Goal: Transaction & Acquisition: Purchase product/service

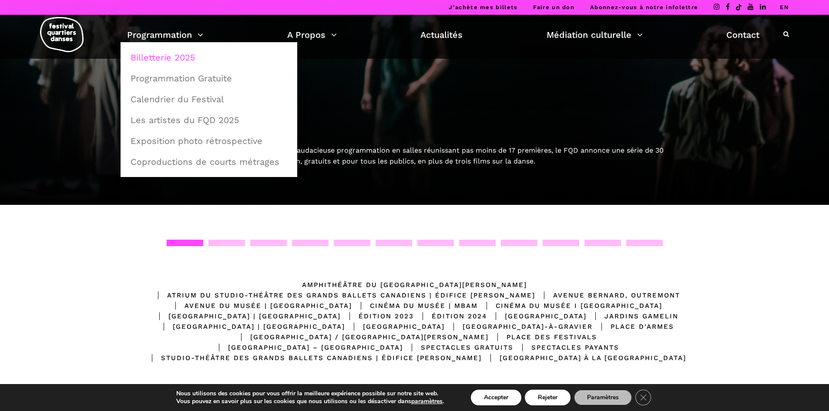
click at [164, 58] on link "Billetterie 2025" at bounding box center [208, 57] width 167 height 20
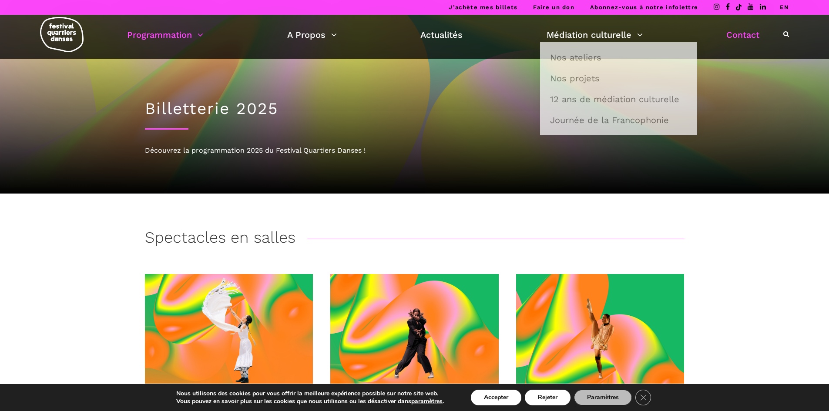
click at [743, 31] on link "Contact" at bounding box center [742, 34] width 33 height 15
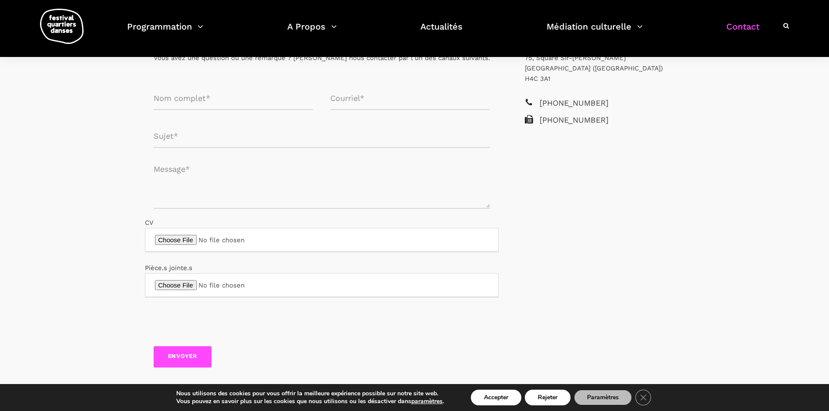
scroll to position [87, 0]
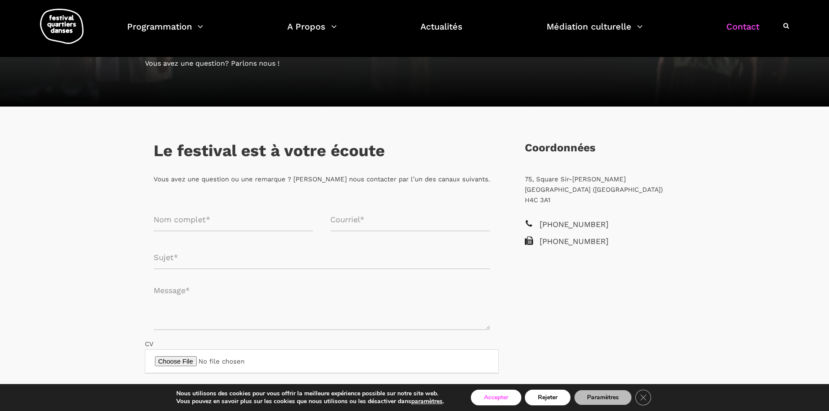
click at [503, 405] on button "Accepter" at bounding box center [496, 398] width 50 height 16
